Goal: Find specific page/section: Find specific page/section

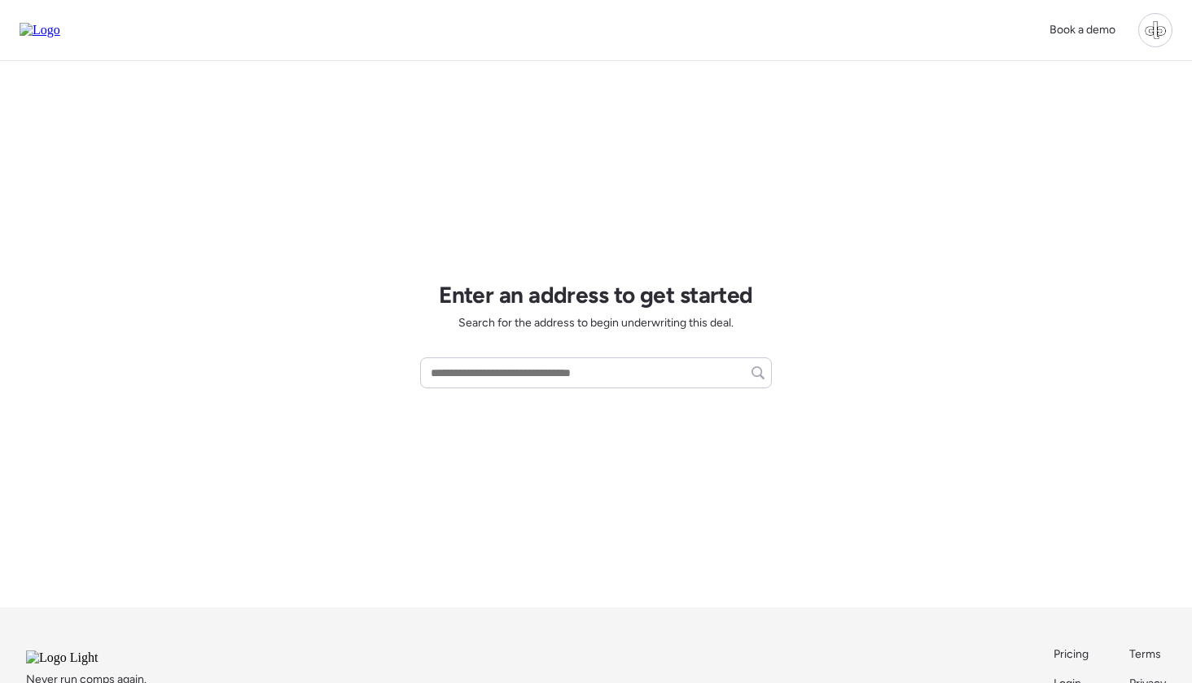
click at [1148, 21] on div at bounding box center [1155, 30] width 34 height 34
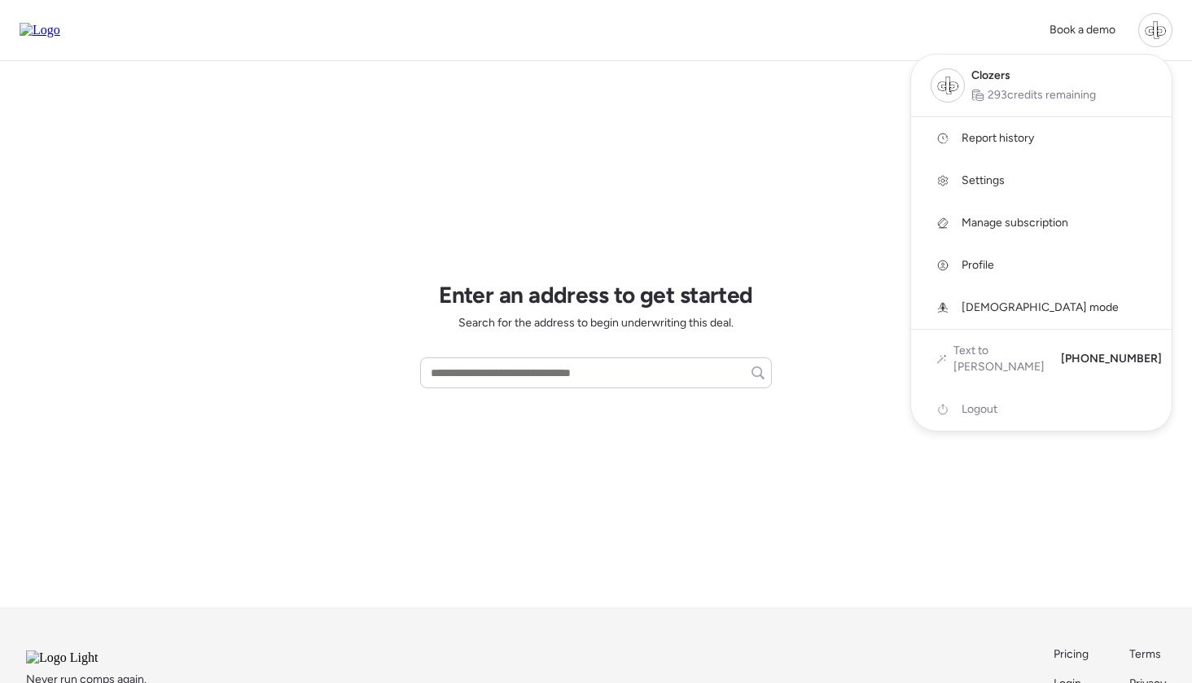
click at [1023, 138] on span "Report history" at bounding box center [997, 138] width 72 height 16
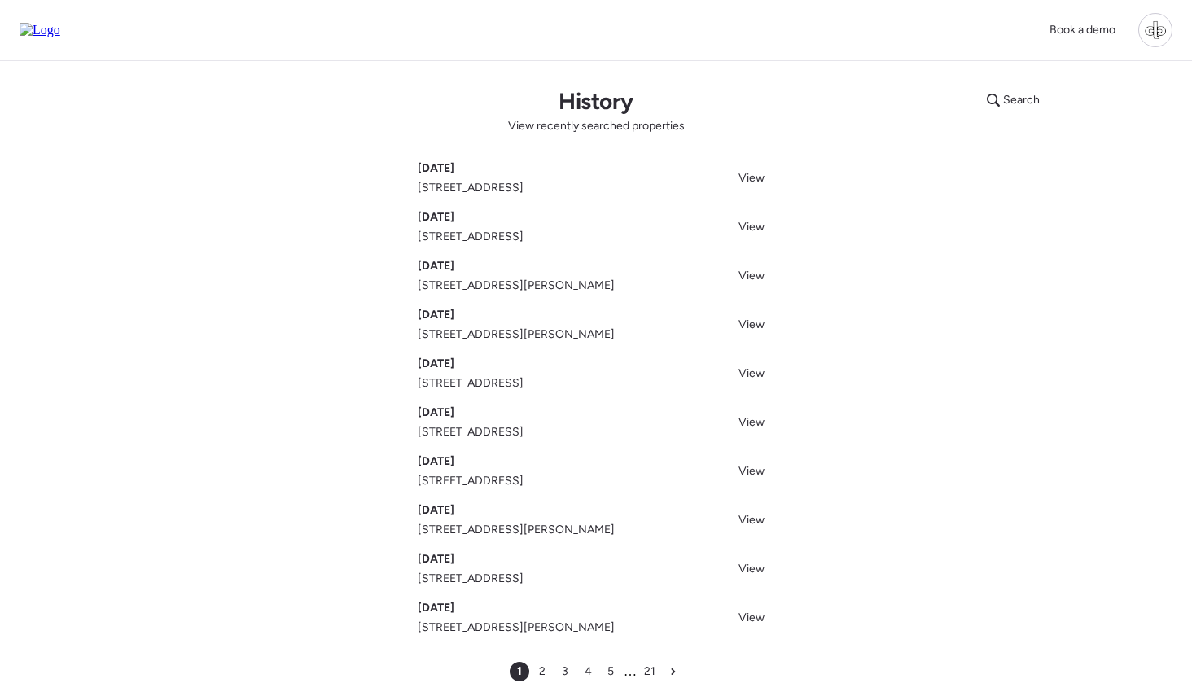
scroll to position [33, 0]
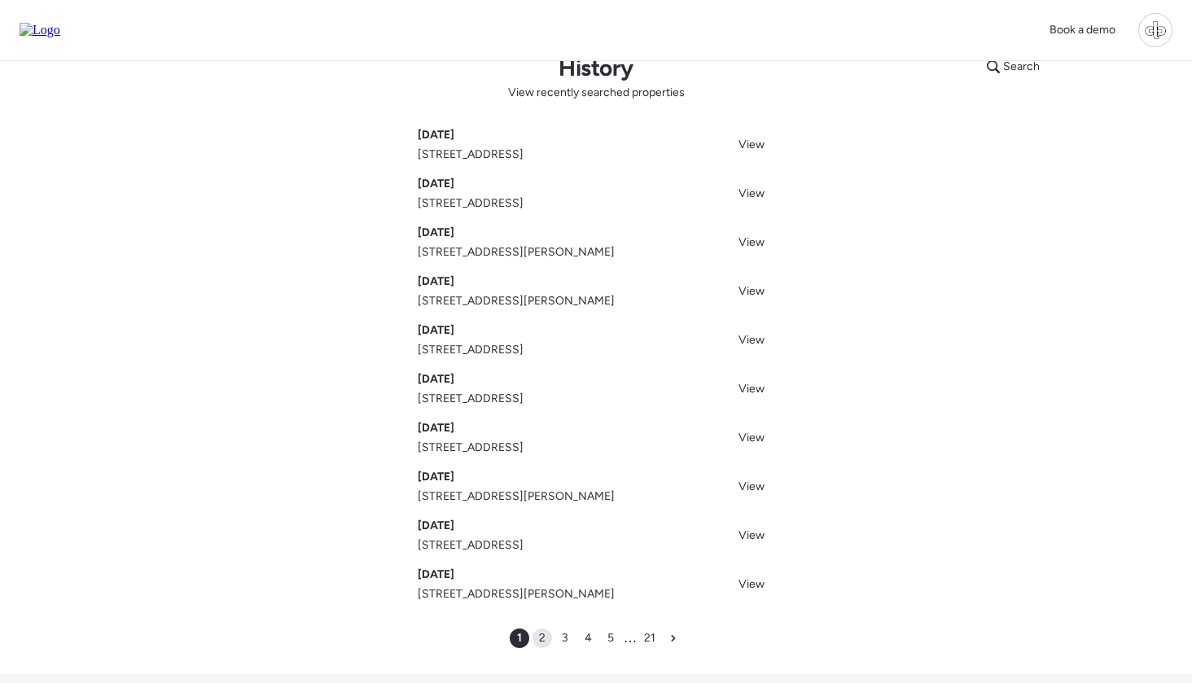
click at [543, 635] on span "2" at bounding box center [542, 638] width 7 height 16
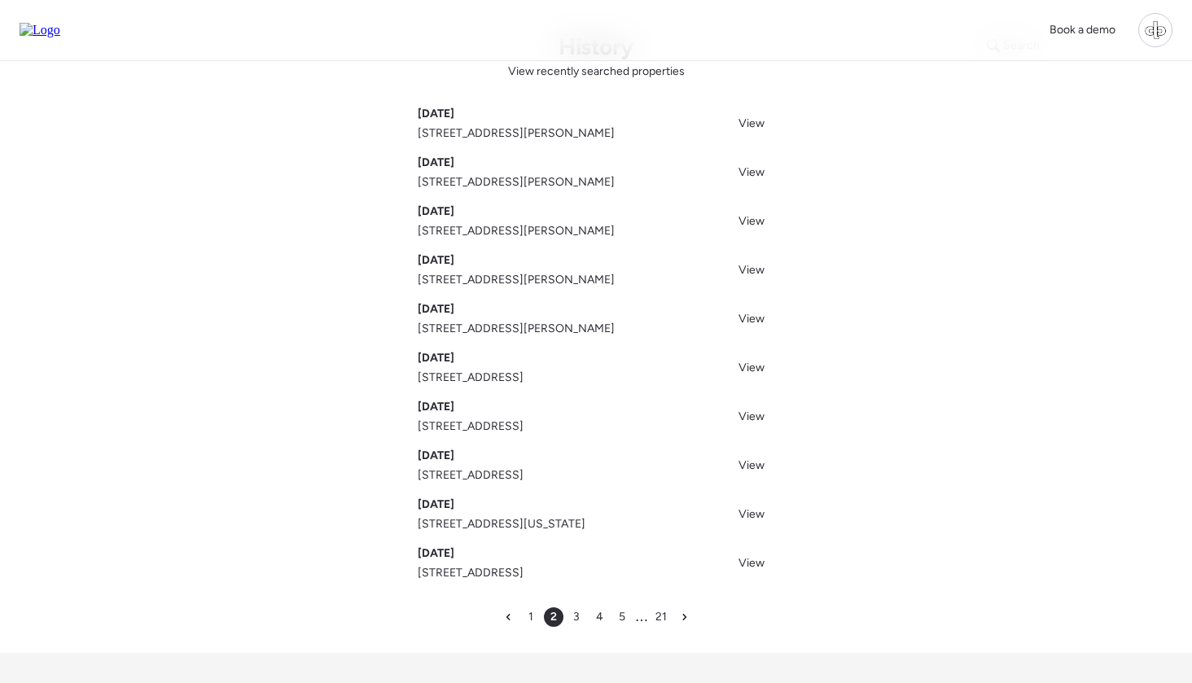
scroll to position [55, 0]
click at [576, 619] on span "3" at bounding box center [576, 616] width 7 height 16
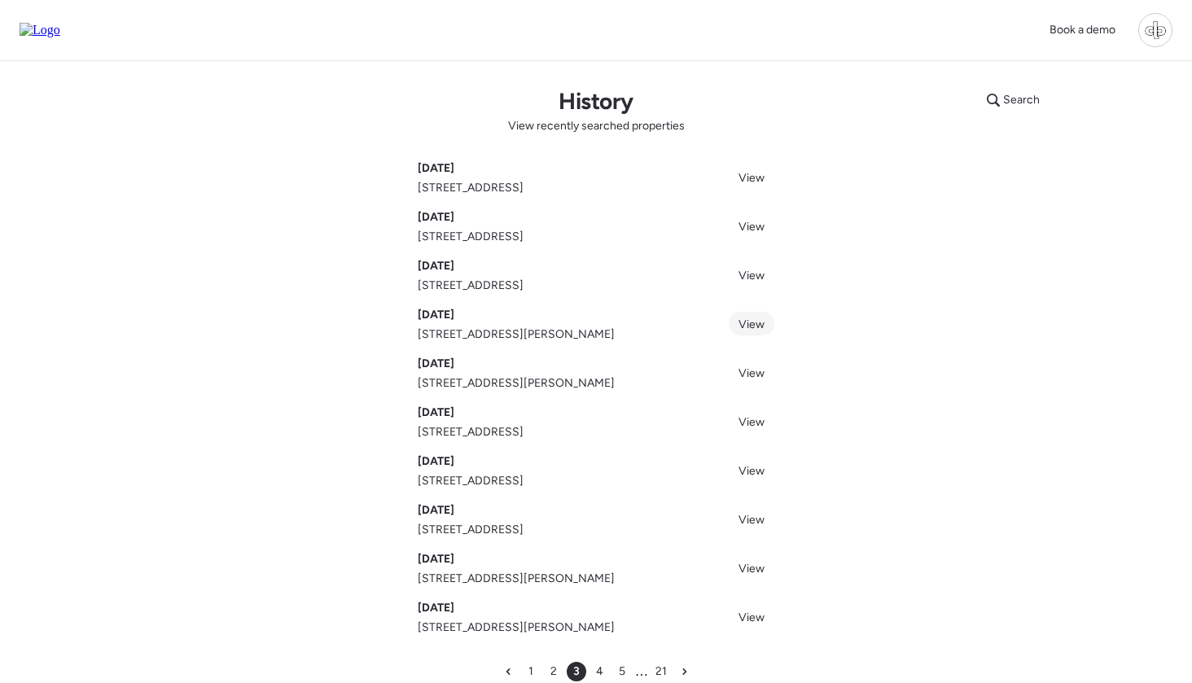
click at [765, 322] on link "View" at bounding box center [752, 324] width 46 height 24
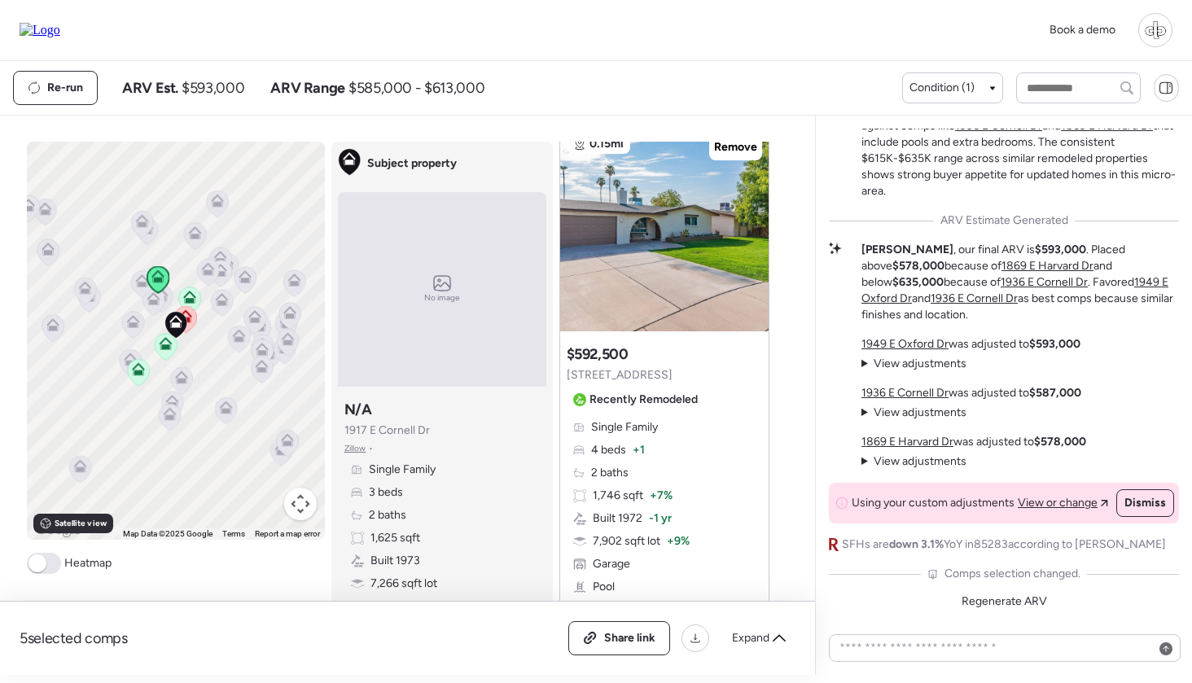
scroll to position [3324, 0]
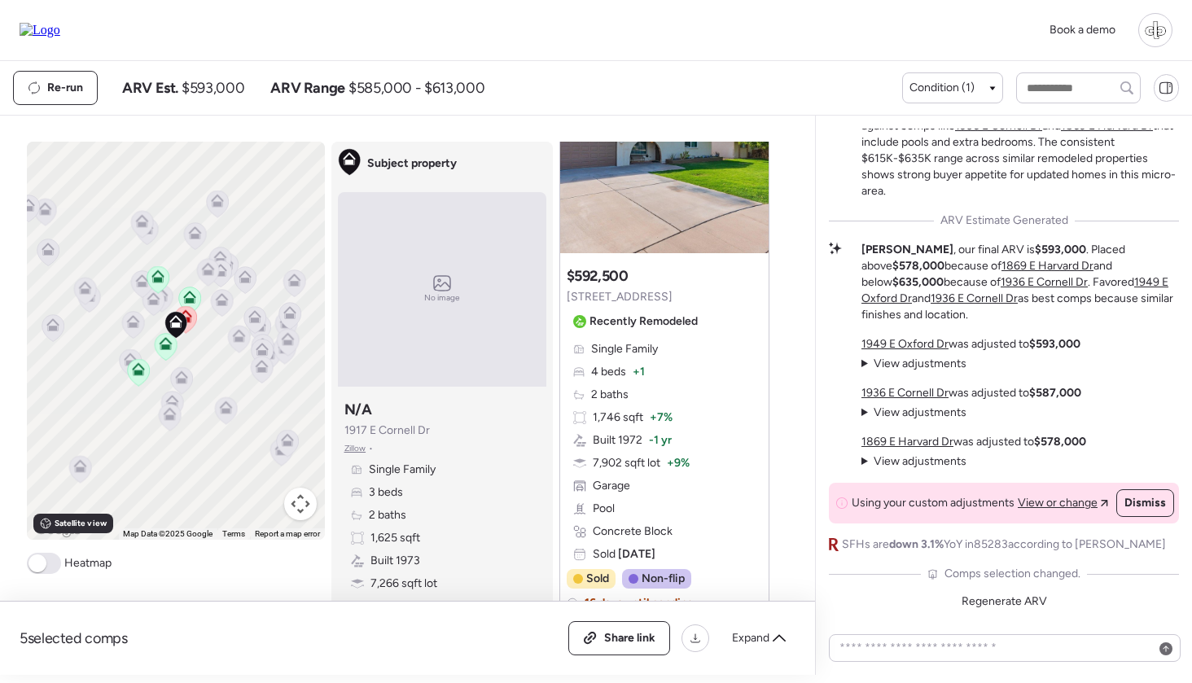
click at [185, 375] on icon at bounding box center [181, 373] width 12 height 7
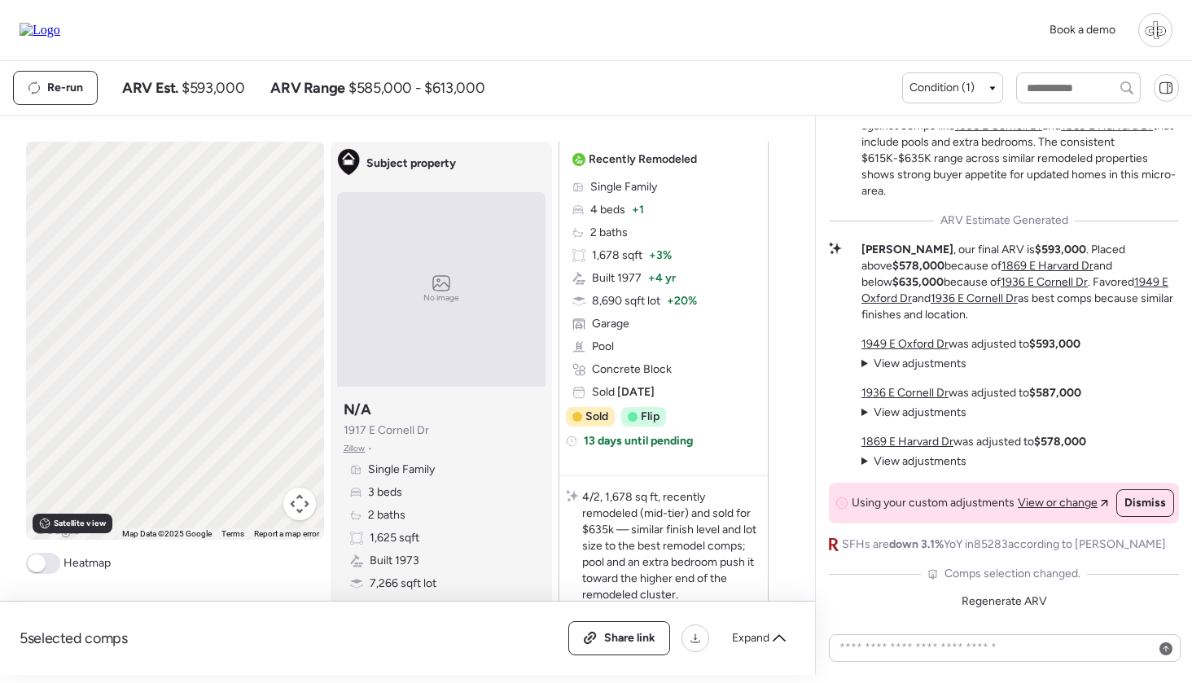
scroll to position [0, 0]
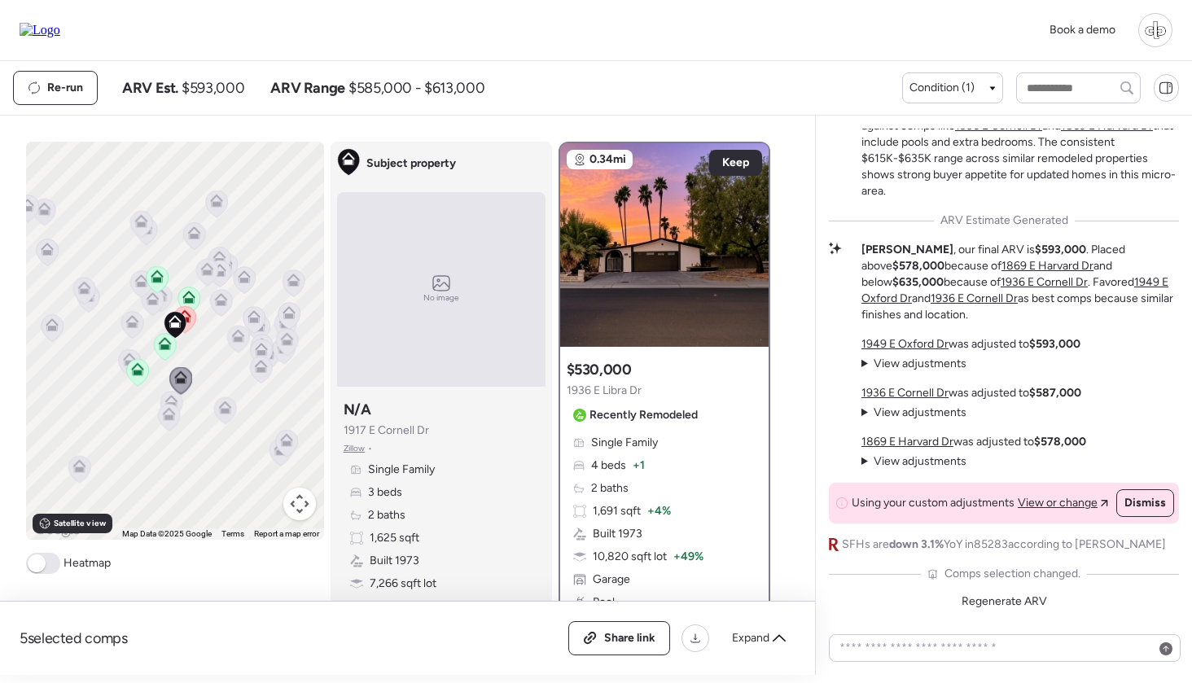
click at [239, 352] on icon at bounding box center [238, 339] width 22 height 27
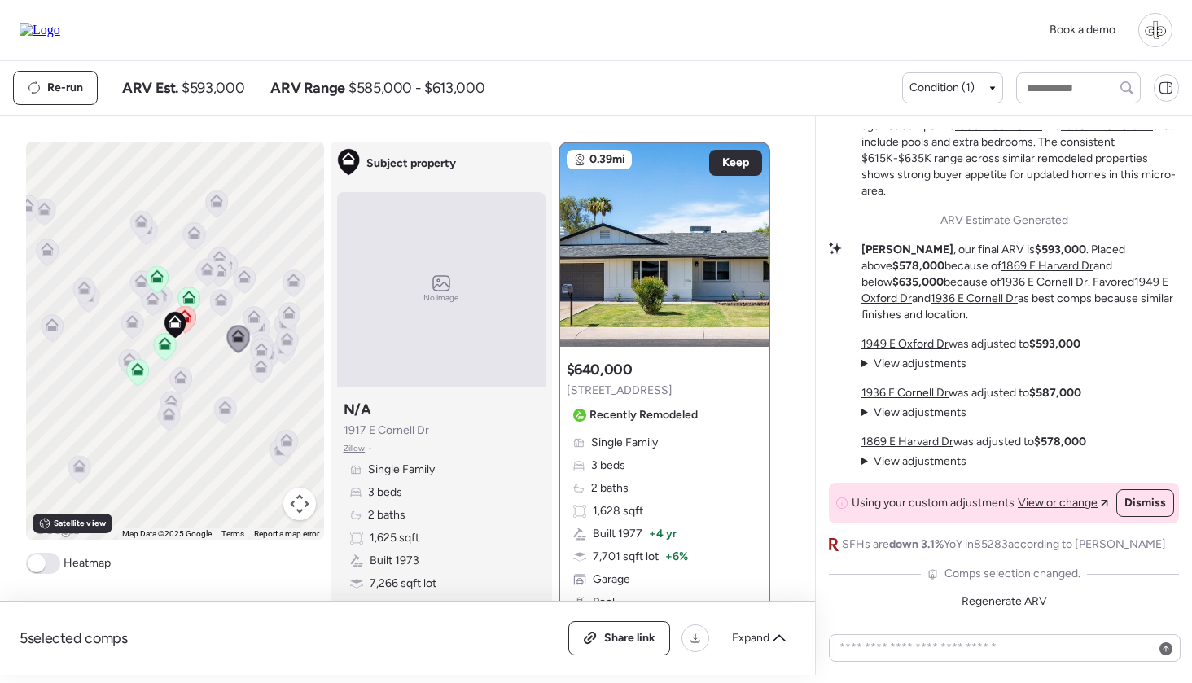
click at [160, 341] on icon at bounding box center [164, 343] width 13 height 13
